Goal: Task Accomplishment & Management: Manage account settings

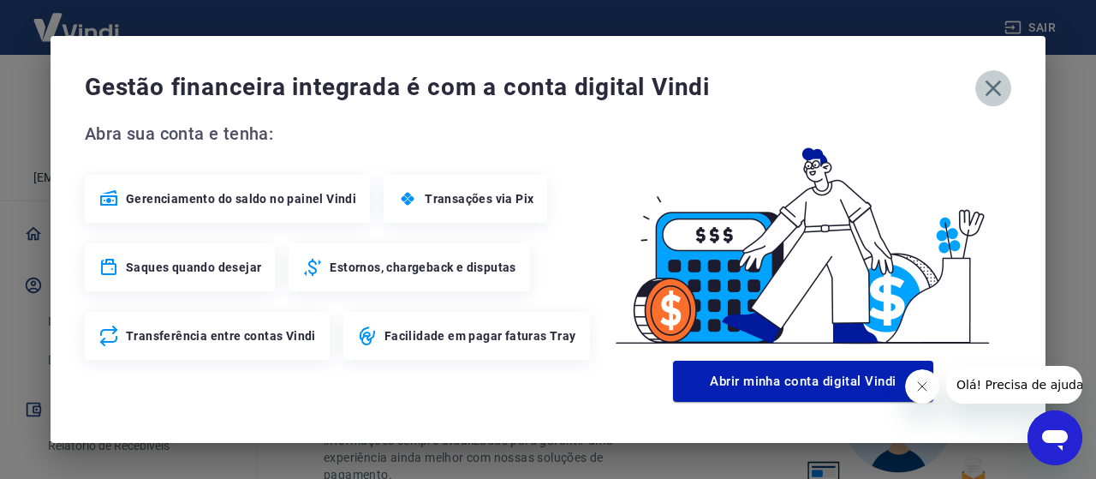
click at [1002, 85] on icon "button" at bounding box center [992, 87] width 27 height 27
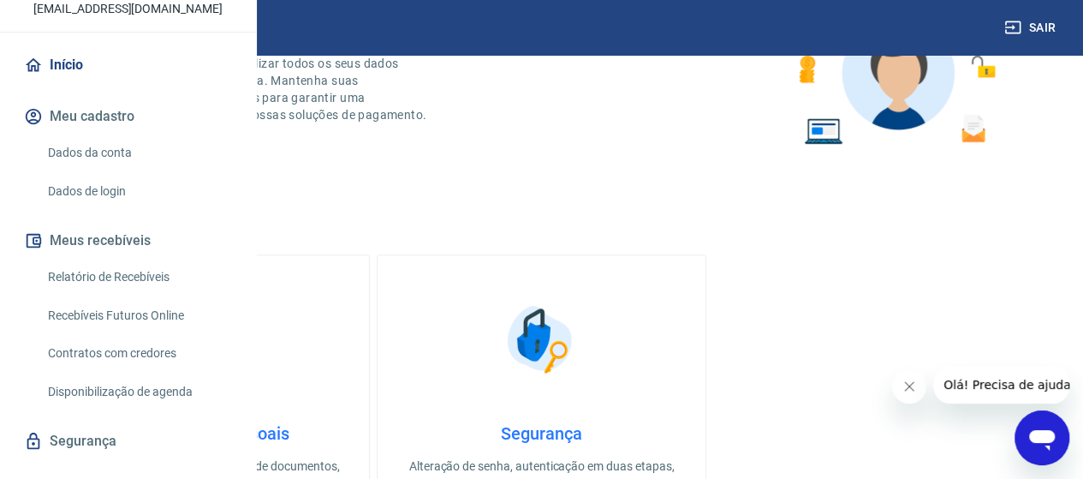
scroll to position [171, 0]
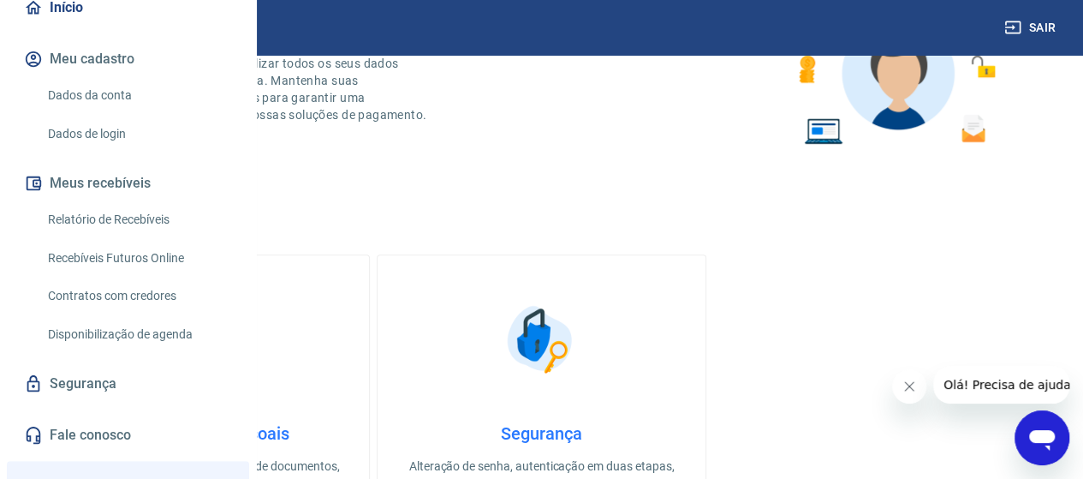
click at [131, 202] on button "Meus recebíveis" at bounding box center [128, 183] width 215 height 38
click at [176, 237] on link "Relatório de Recebíveis" at bounding box center [138, 219] width 194 height 35
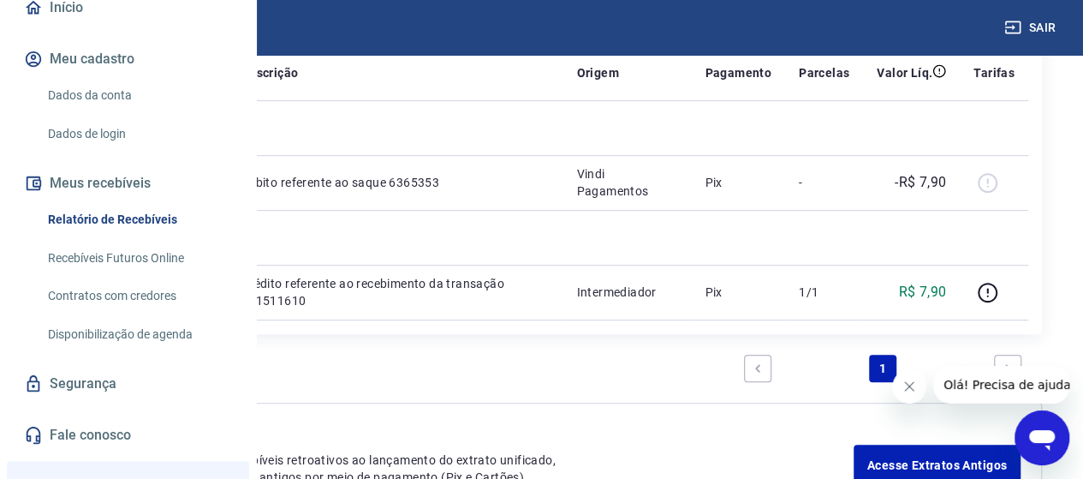
scroll to position [159, 0]
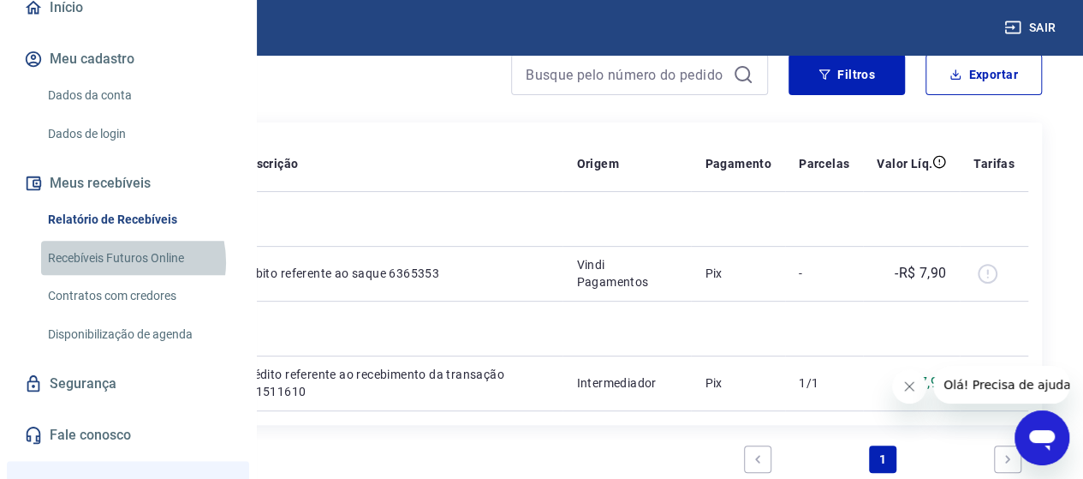
click at [120, 276] on link "Recebíveis Futuros Online" at bounding box center [138, 258] width 194 height 35
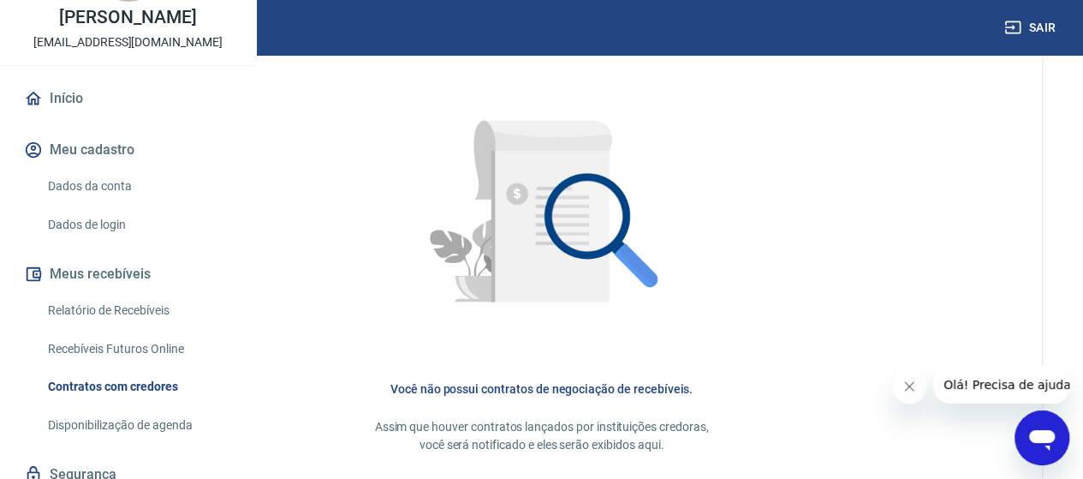
scroll to position [171, 0]
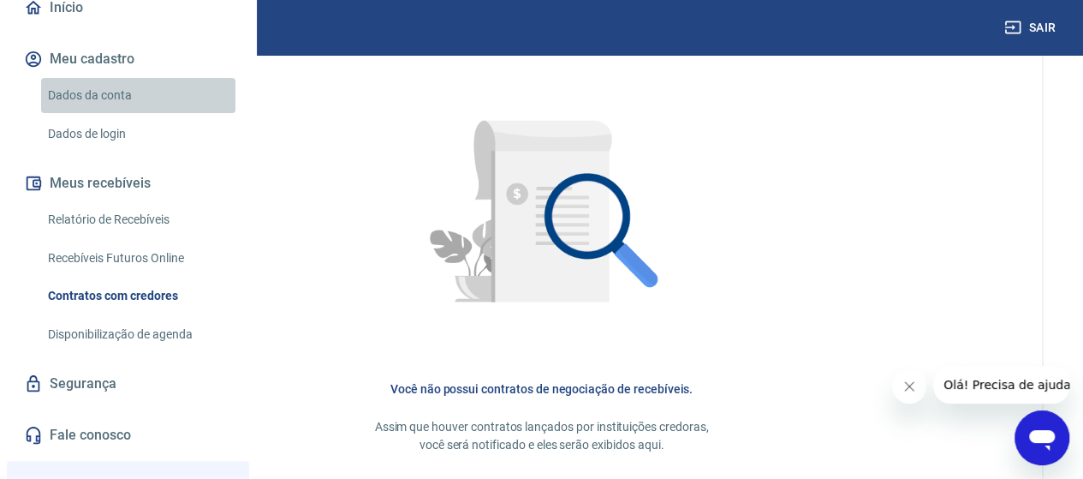
click at [147, 113] on link "Dados da conta" at bounding box center [138, 95] width 194 height 35
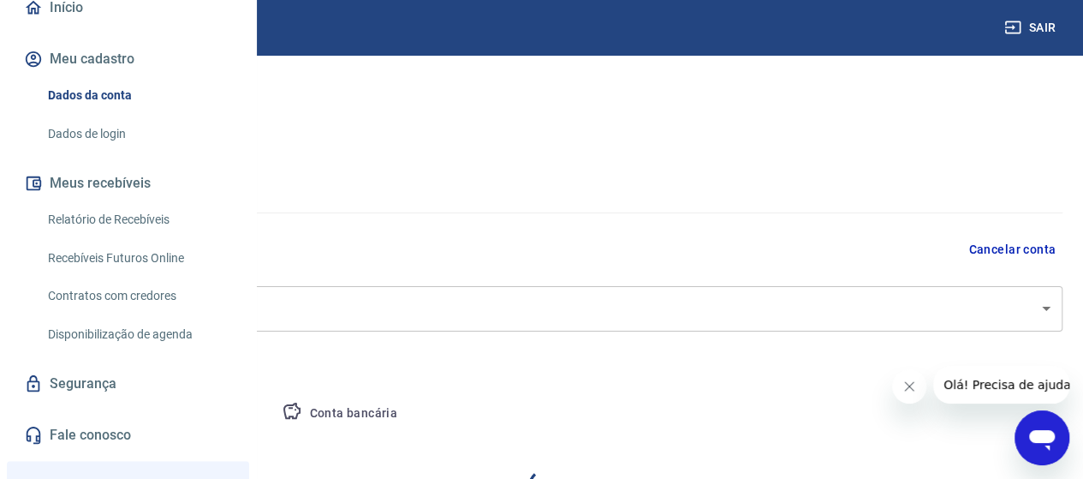
select select "GO"
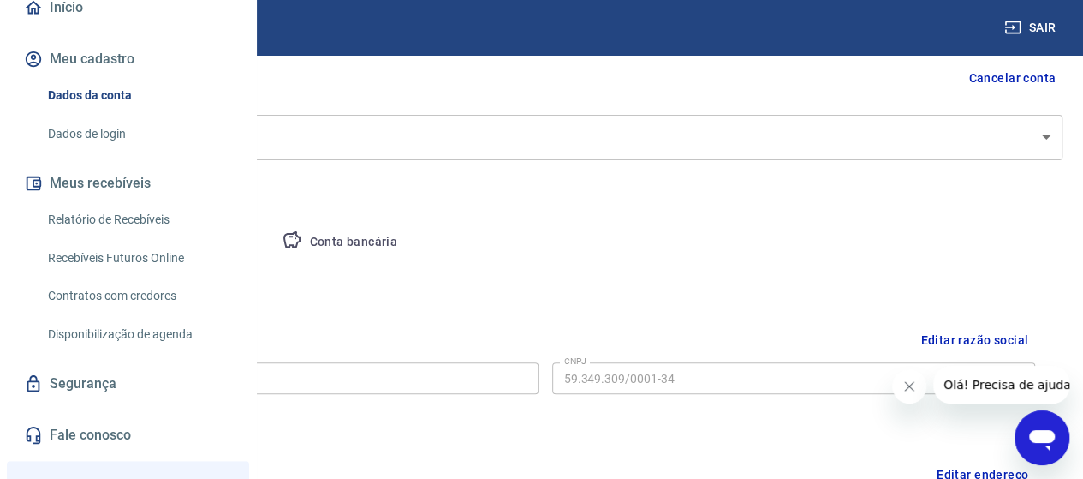
click at [411, 247] on button "Conta bancária" at bounding box center [339, 242] width 143 height 41
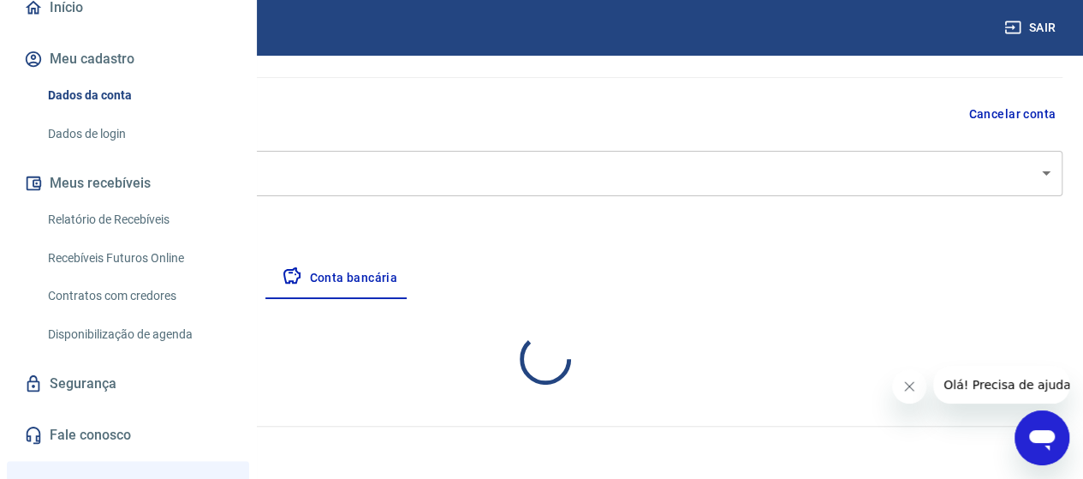
select select "1"
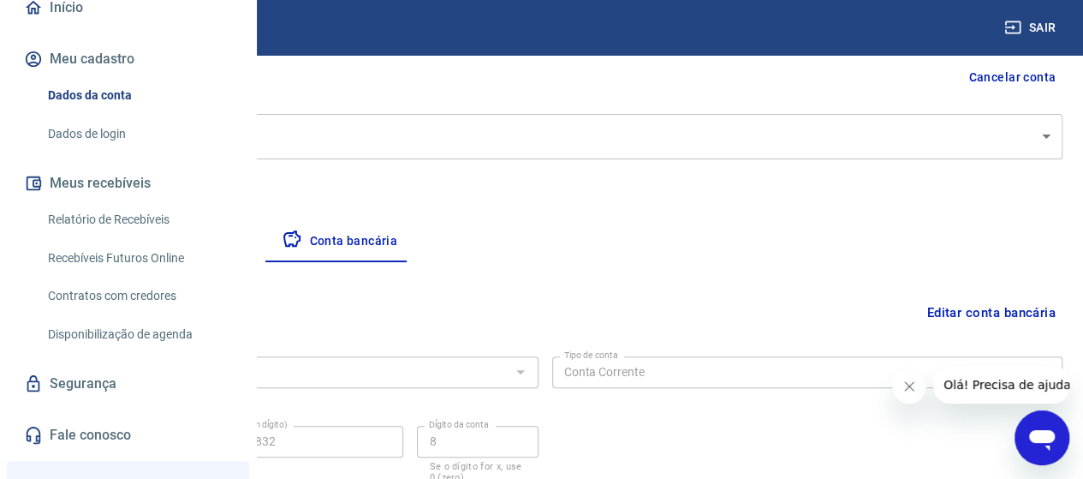
scroll to position [300, 0]
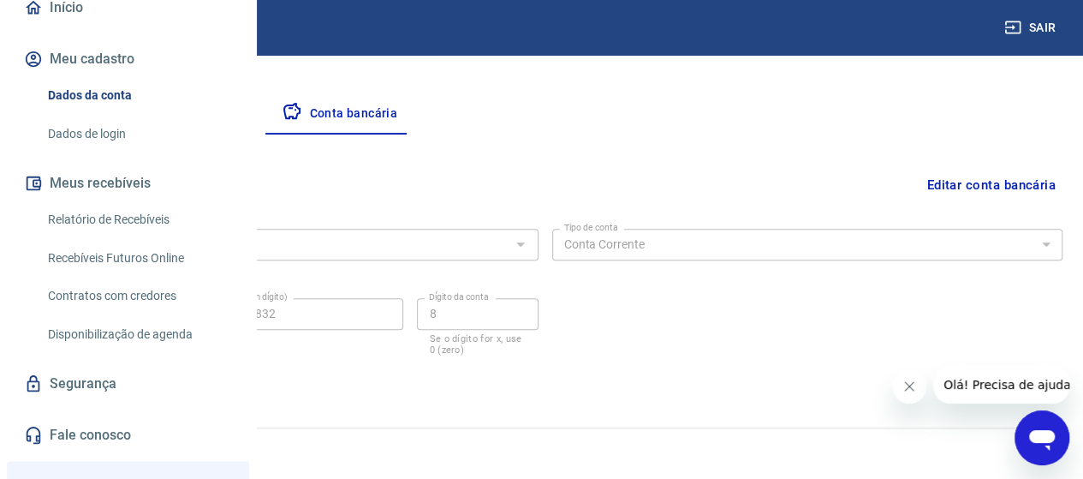
click at [176, 152] on link "Dados de login" at bounding box center [138, 133] width 194 height 35
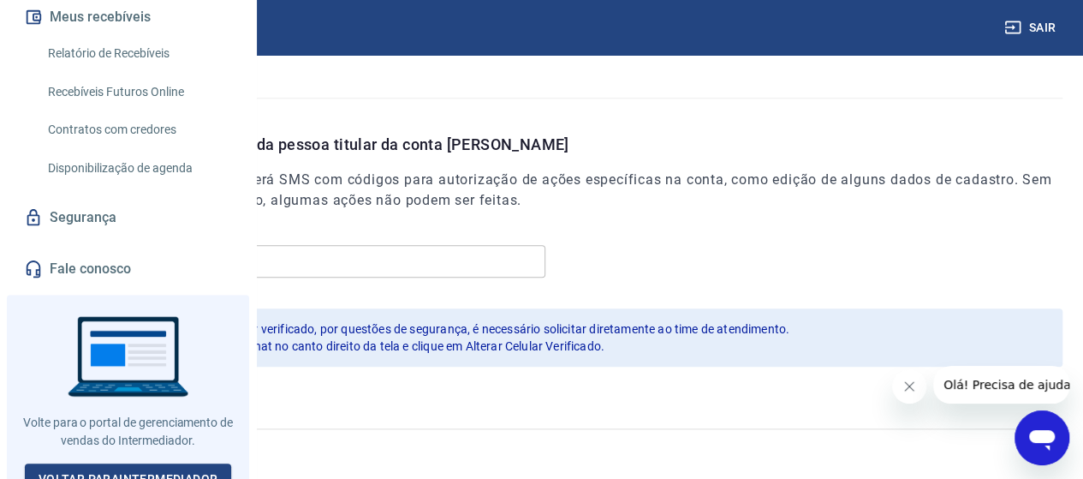
scroll to position [342, 0]
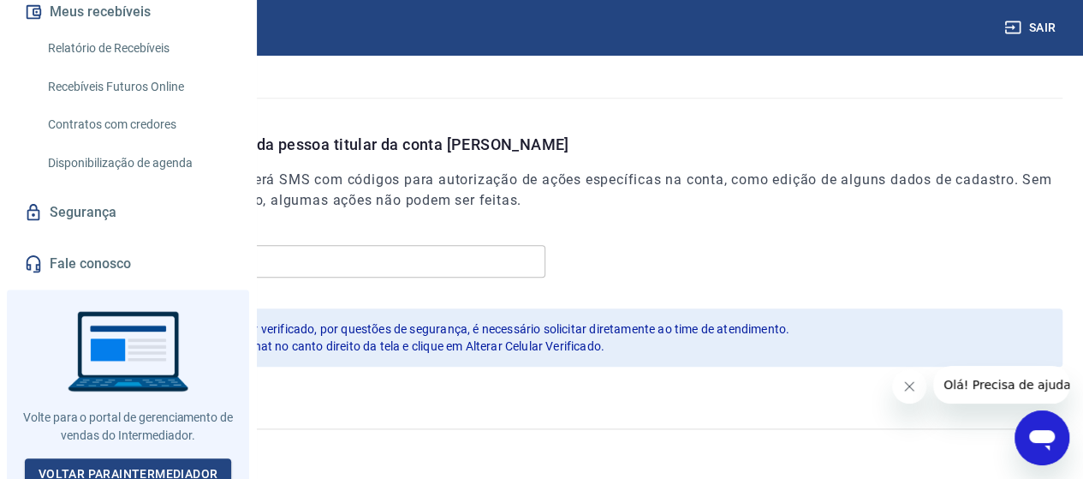
click at [180, 181] on link "Disponibilização de agenda" at bounding box center [138, 163] width 194 height 35
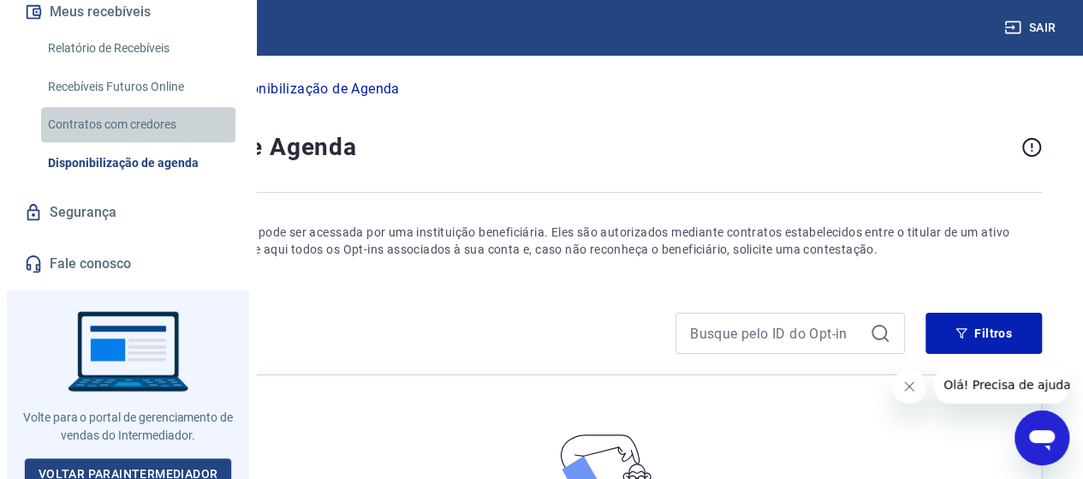
click at [176, 142] on link "Contratos com credores" at bounding box center [138, 124] width 194 height 35
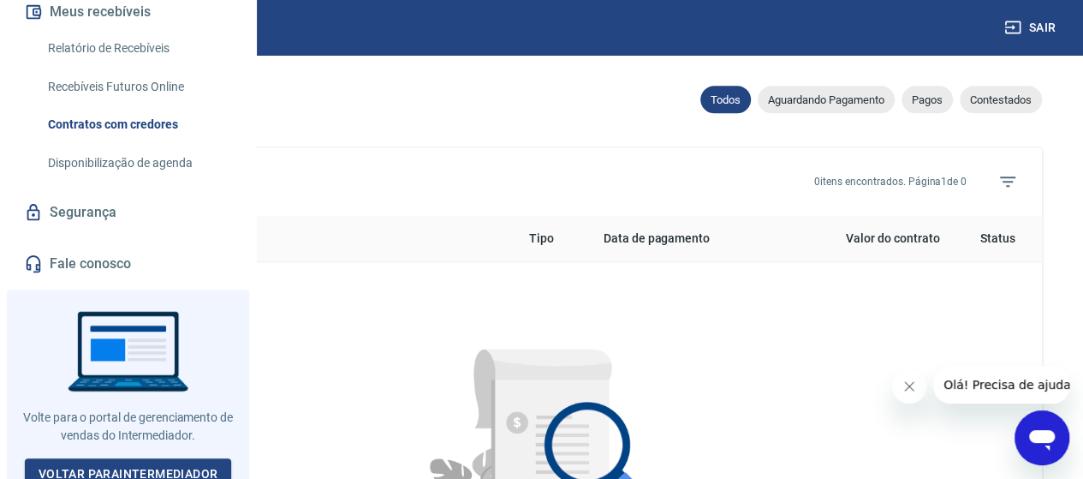
scroll to position [536, 0]
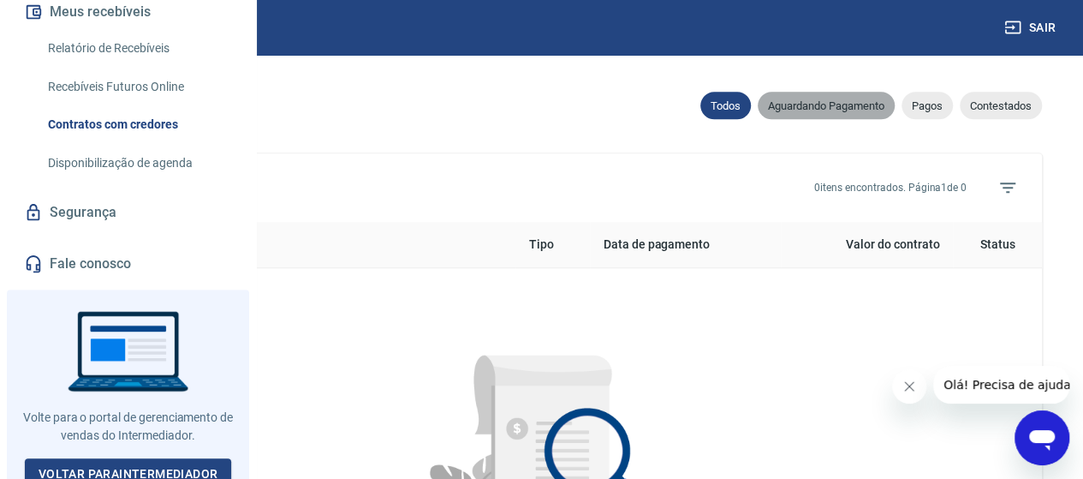
click at [869, 119] on div "Aguardando Pagamento" at bounding box center [826, 105] width 137 height 27
select select "waiting_payment"
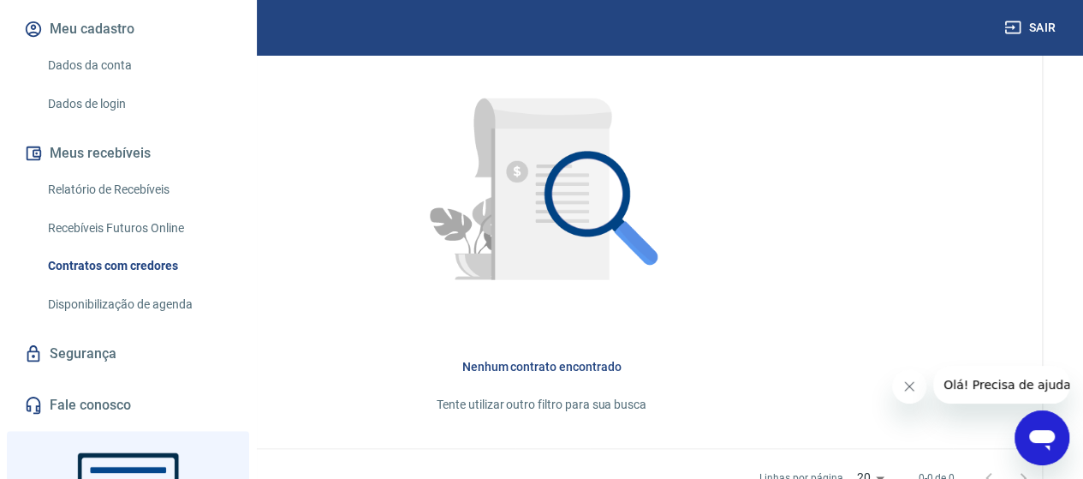
scroll to position [86, 0]
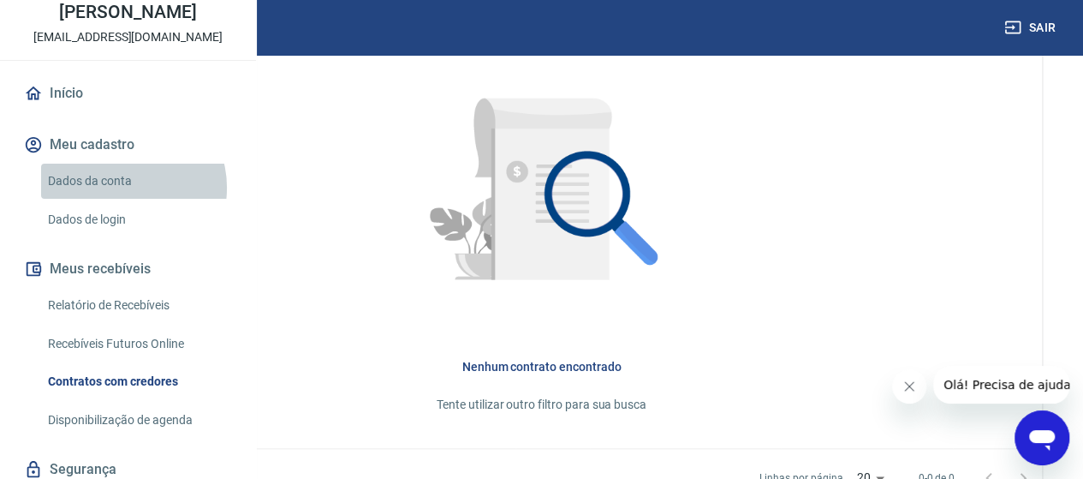
click at [123, 199] on link "Dados da conta" at bounding box center [138, 180] width 194 height 35
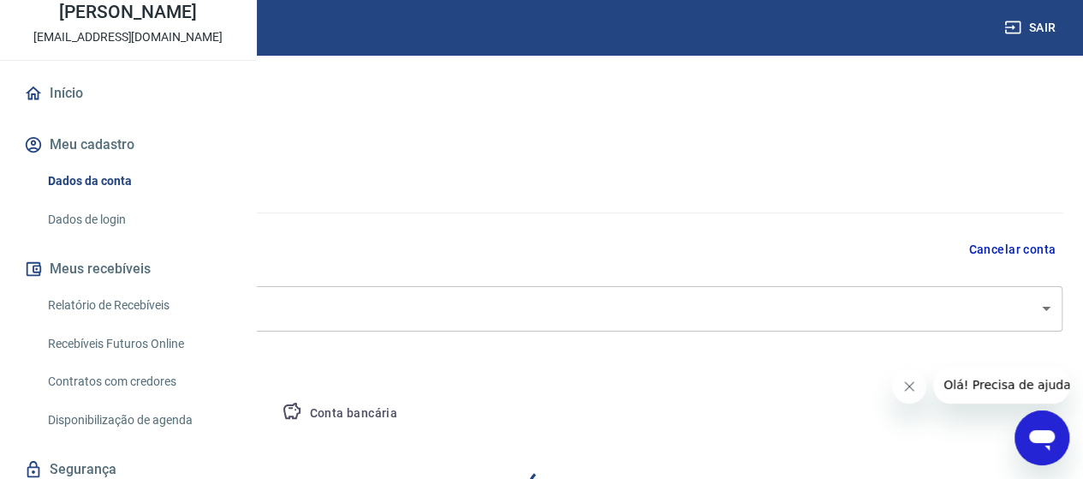
select select "GO"
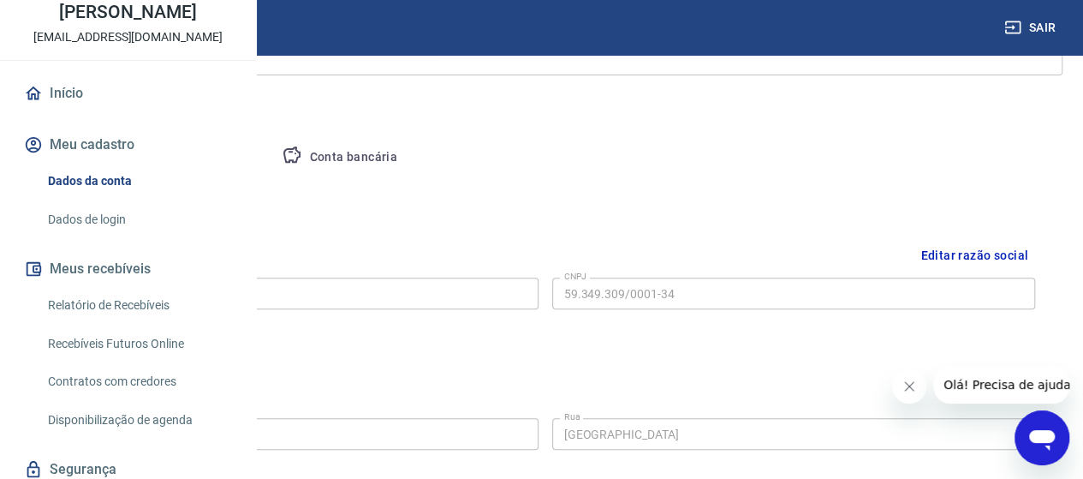
scroll to position [257, 0]
click at [108, 237] on link "Dados de login" at bounding box center [138, 219] width 194 height 35
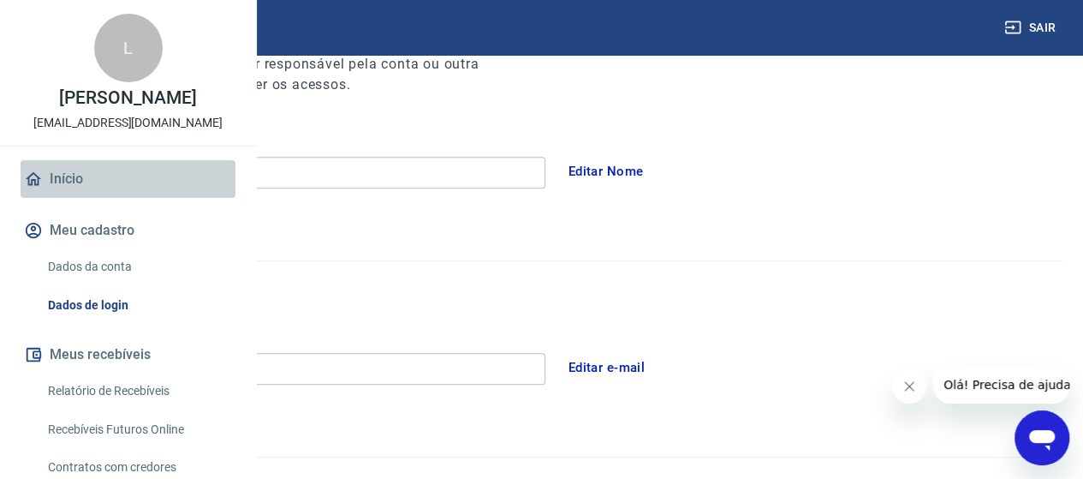
click at [129, 198] on link "Início" at bounding box center [128, 179] width 215 height 38
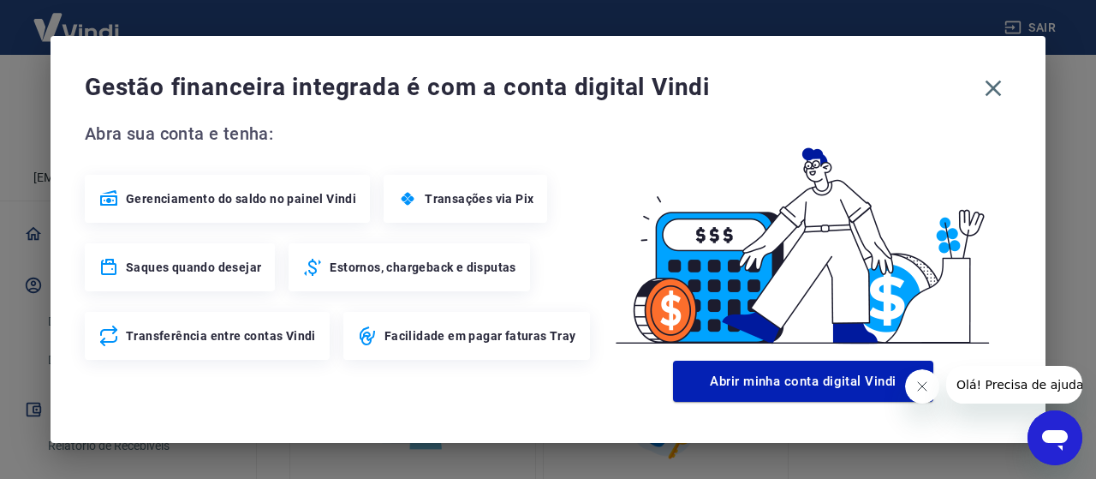
click at [493, 193] on span "Transações via Pix" at bounding box center [479, 198] width 109 height 17
click at [999, 85] on icon "button" at bounding box center [992, 87] width 27 height 27
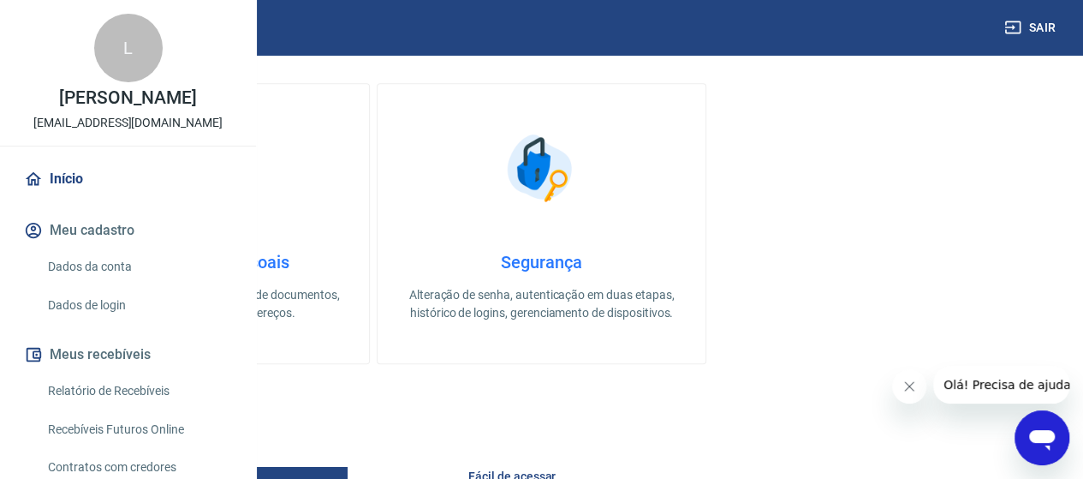
scroll to position [171, 0]
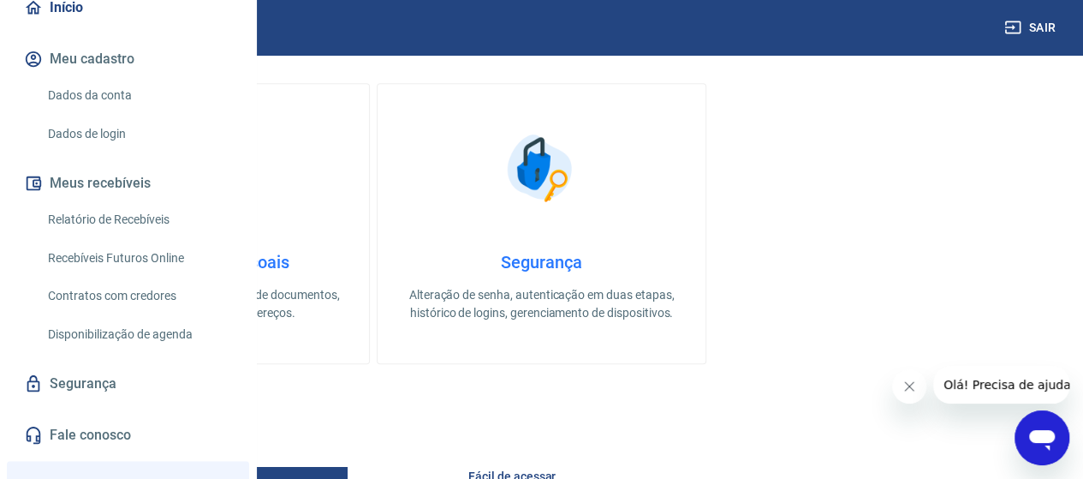
click at [175, 276] on link "Recebíveis Futuros Online" at bounding box center [138, 258] width 194 height 35
